Goal: Download file/media

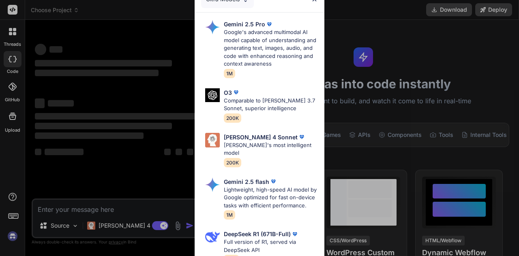
click at [425, 39] on div "Ultra Models Gemini 2.5 Pro Google's advanced multimodal AI model capable of un…" at bounding box center [259, 128] width 519 height 256
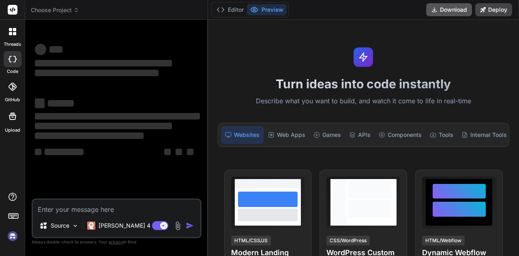
click at [446, 10] on button "Download" at bounding box center [449, 9] width 46 height 13
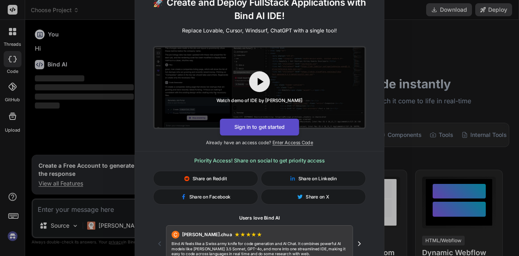
click at [272, 130] on button "Sign in to get started" at bounding box center [259, 126] width 79 height 17
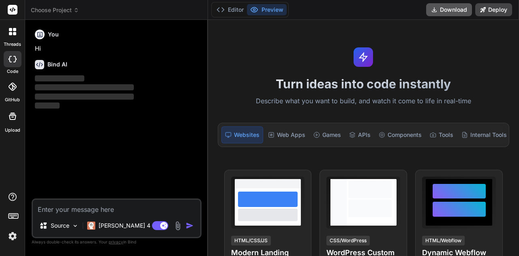
click at [446, 10] on button "Download" at bounding box center [449, 9] width 46 height 13
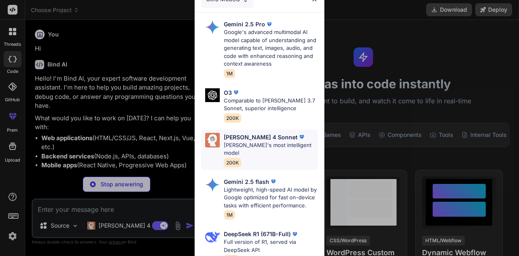
click at [282, 137] on div "Claude 4 Sonnet" at bounding box center [271, 137] width 94 height 9
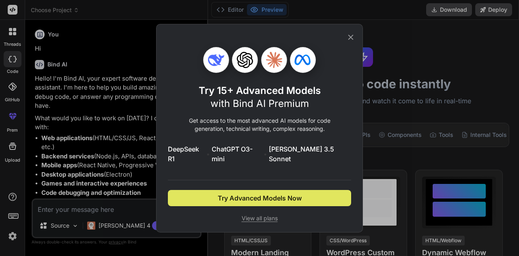
click at [277, 196] on span "Try Advanced Models Now" at bounding box center [260, 198] width 84 height 10
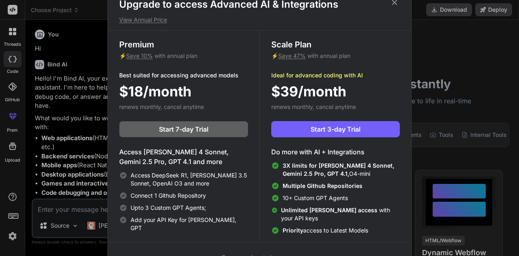
type textarea "x"
click at [393, 3] on icon at bounding box center [394, 2] width 5 height 5
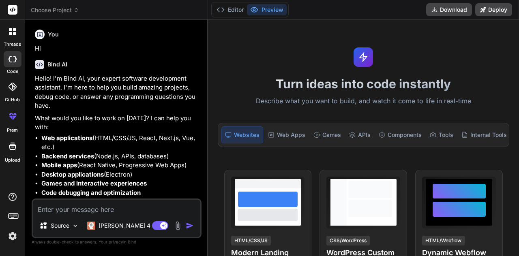
click at [425, 11] on div "Editor Preview Download Deploy" at bounding box center [363, 10] width 311 height 20
click at [444, 11] on button "Download" at bounding box center [449, 9] width 46 height 13
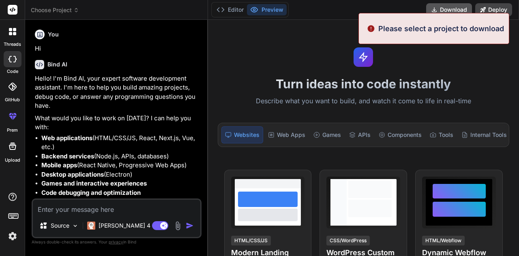
click at [440, 7] on button "Download" at bounding box center [449, 9] width 46 height 13
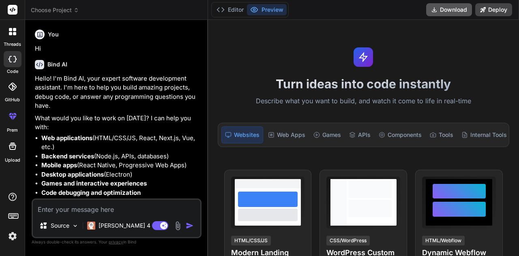
click at [440, 7] on button "Download" at bounding box center [449, 9] width 46 height 13
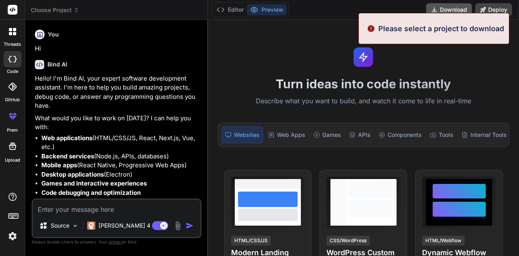
click at [440, 7] on button "Download" at bounding box center [449, 9] width 46 height 13
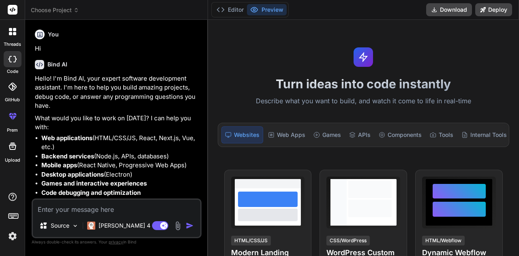
click at [295, 48] on div "Turn ideas into code instantly Describe what you want to build, and watch it co…" at bounding box center [363, 138] width 311 height 236
click at [449, 8] on button "Download" at bounding box center [449, 9] width 46 height 13
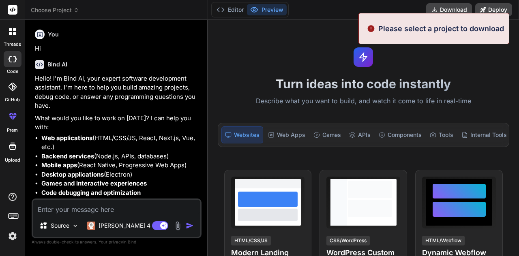
click at [433, 28] on p "Please select a project to download" at bounding box center [441, 28] width 126 height 11
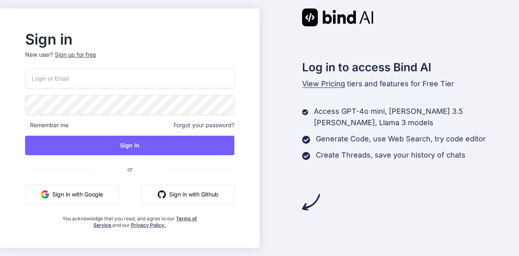
click at [98, 196] on button "Sign in with Google" at bounding box center [72, 194] width 94 height 19
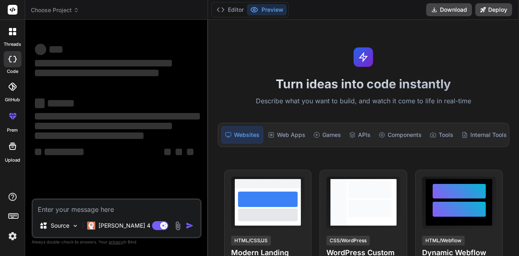
type textarea "x"
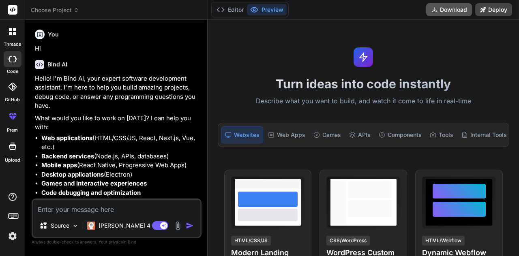
drag, startPoint x: 0, startPoint y: 0, endPoint x: 459, endPoint y: 9, distance: 459.5
click at [459, 9] on button "Download" at bounding box center [449, 9] width 46 height 13
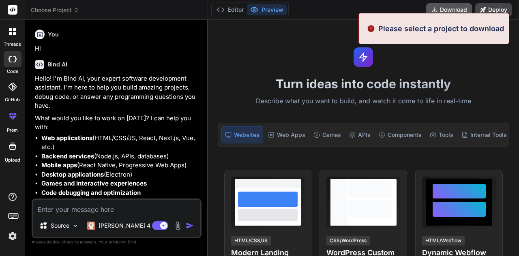
click at [447, 12] on button "Download" at bounding box center [449, 9] width 46 height 13
click at [447, 7] on button "Download" at bounding box center [449, 9] width 46 height 13
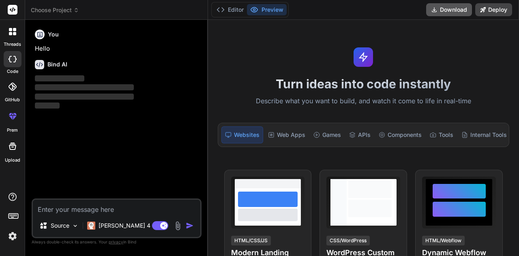
click at [444, 11] on button "Download" at bounding box center [449, 9] width 46 height 13
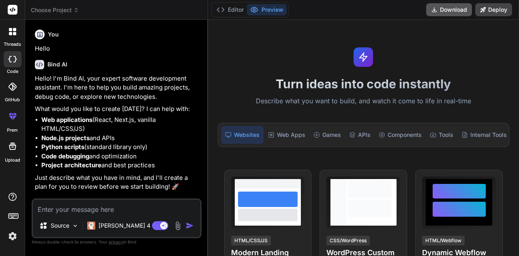
type textarea "x"
